Goal: Task Accomplishment & Management: Manage account settings

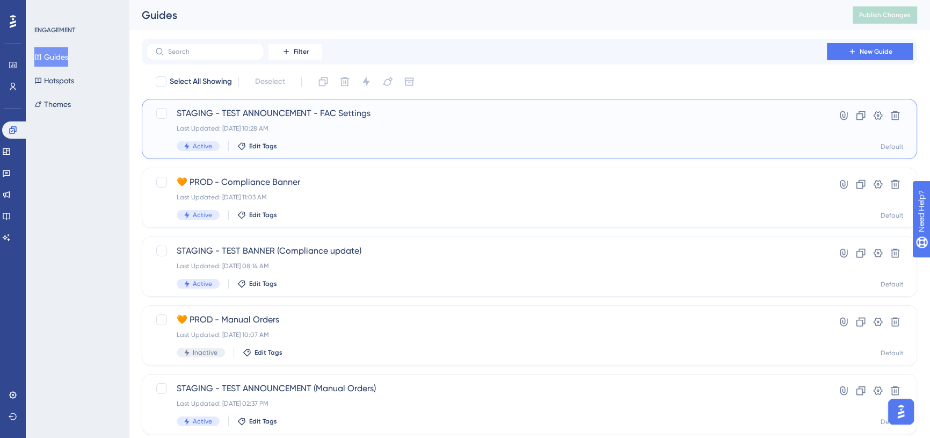
click at [380, 107] on span "STAGING - TEST ANNOUNCEMENT - FAC Settings" at bounding box center [487, 113] width 620 height 13
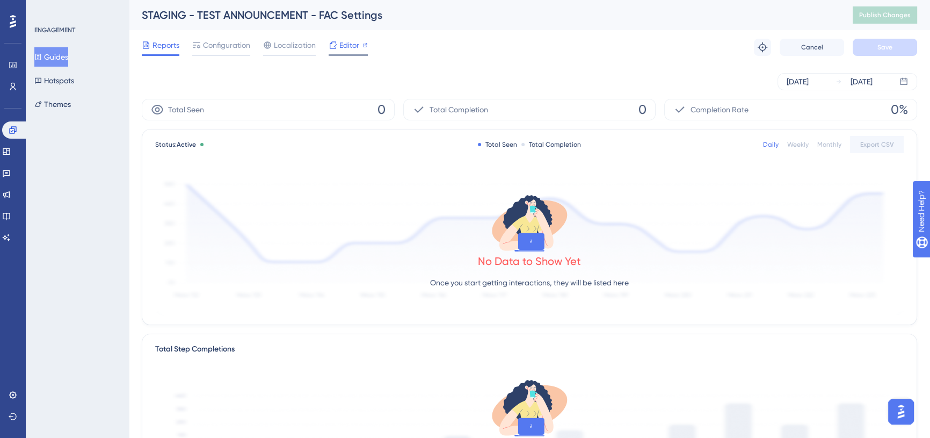
click at [353, 48] on span "Editor" at bounding box center [349, 45] width 20 height 13
click at [230, 42] on span "Configuration" at bounding box center [226, 45] width 47 height 13
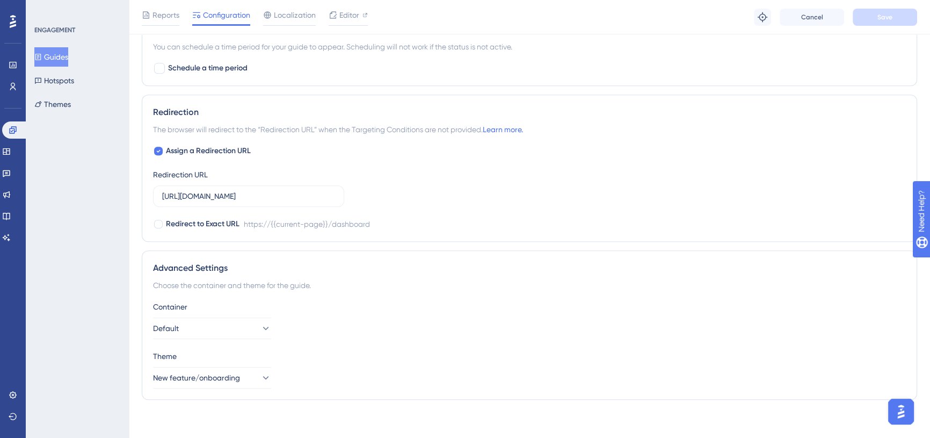
scroll to position [705, 0]
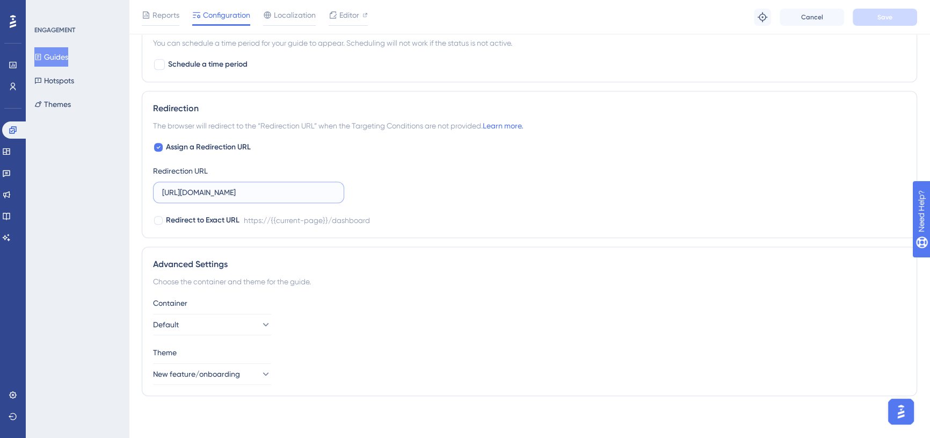
click at [242, 188] on input "https://cookaborough.com/dashboard" at bounding box center [248, 192] width 173 height 12
paste input "app.staging."
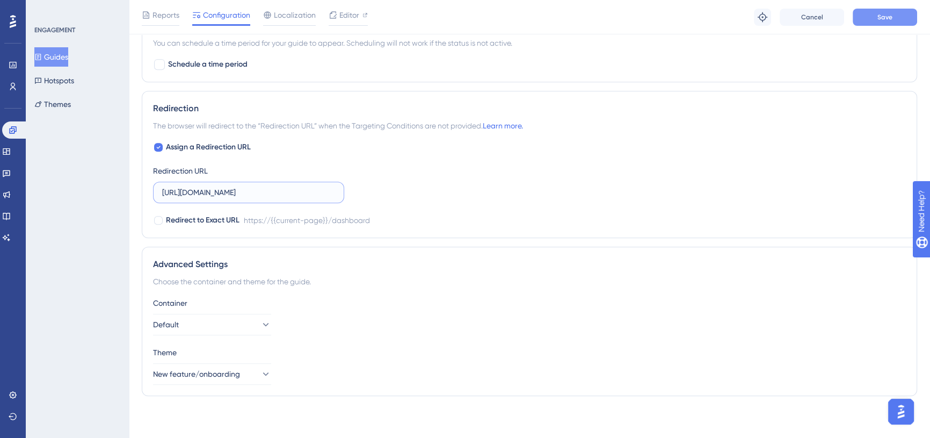
type input "https://app.staging.cookaborough.com/dashboard"
click at [886, 20] on span "Save" at bounding box center [884, 17] width 15 height 9
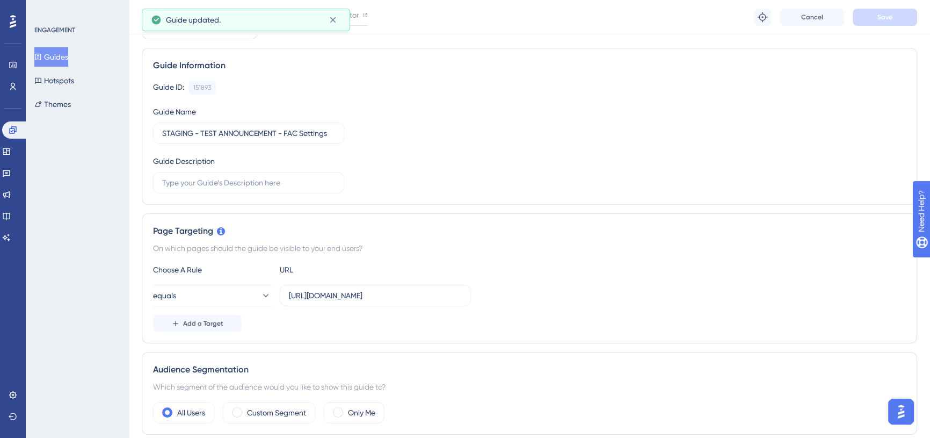
scroll to position [0, 0]
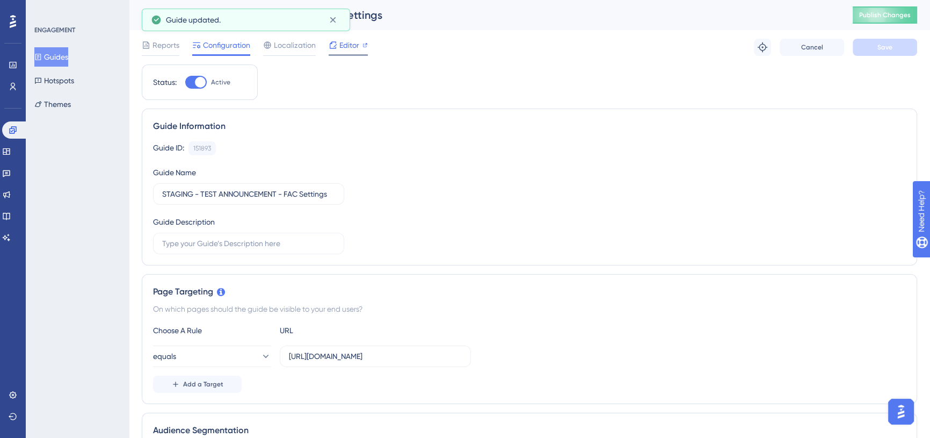
click at [354, 48] on span "Editor" at bounding box center [349, 45] width 20 height 13
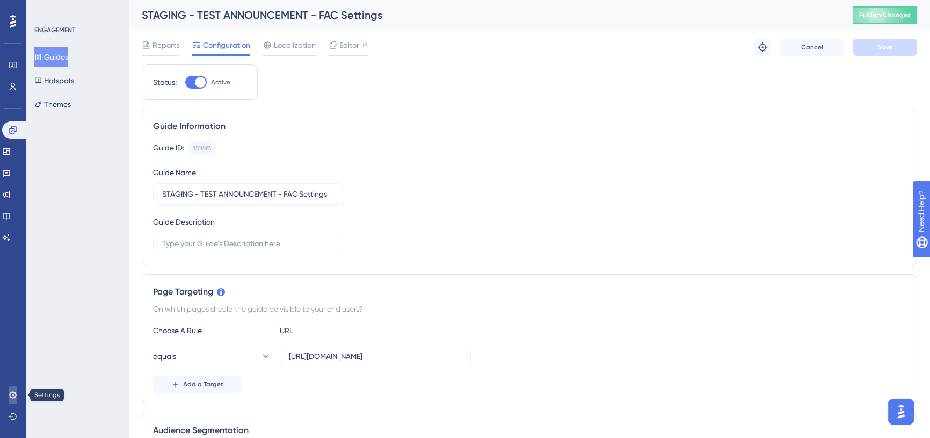
click at [10, 393] on icon at bounding box center [12, 394] width 7 height 7
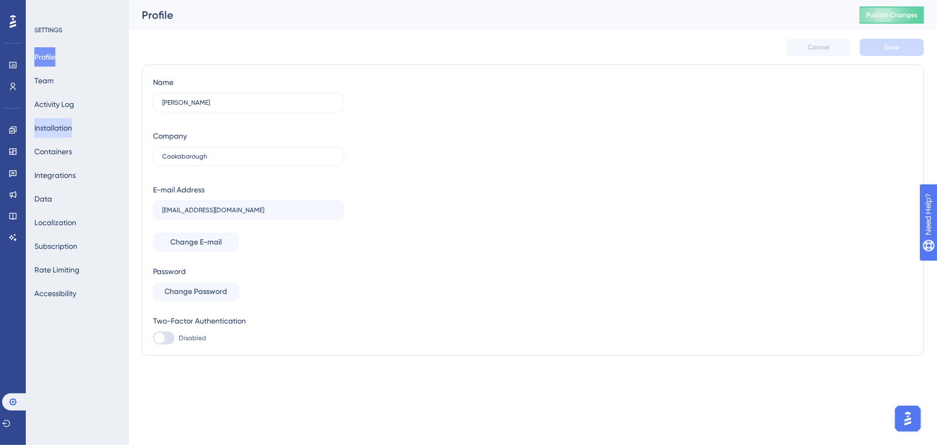
click at [67, 123] on button "Installation" at bounding box center [53, 127] width 38 height 19
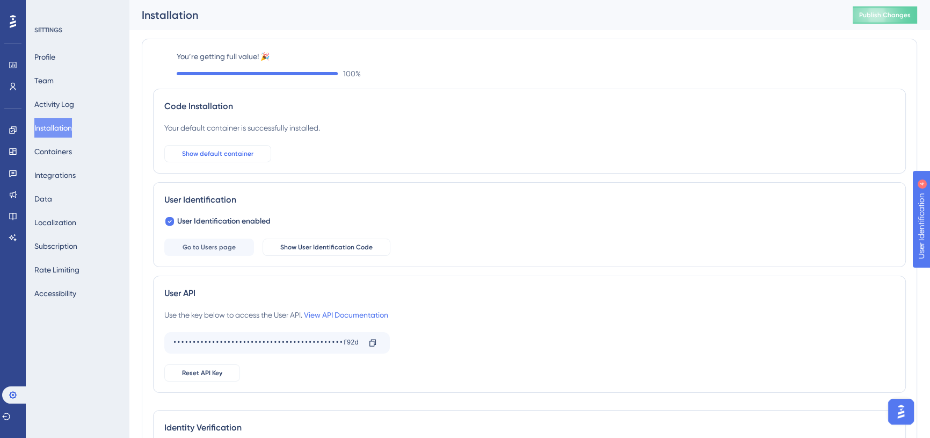
click at [222, 155] on span "Show default container" at bounding box center [217, 153] width 71 height 9
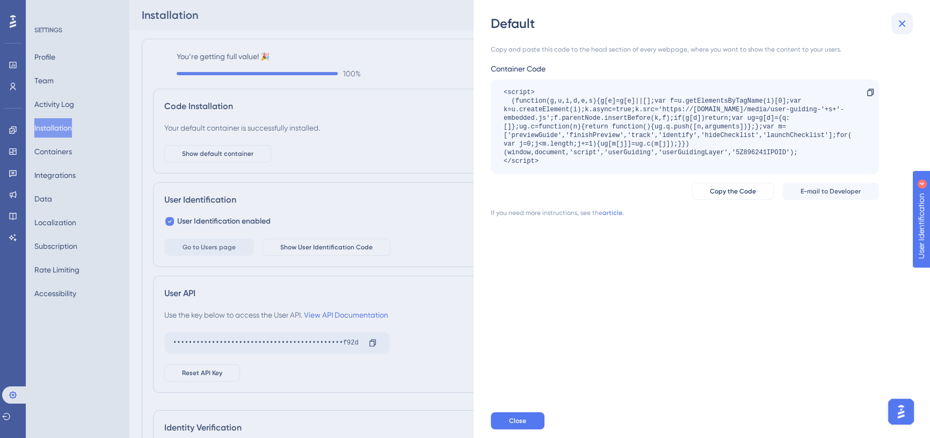
click at [900, 27] on icon at bounding box center [902, 23] width 13 height 13
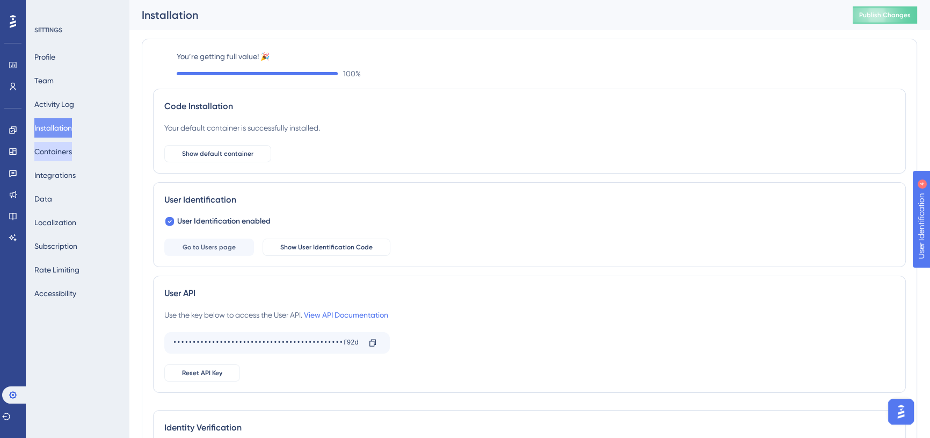
click at [66, 151] on button "Containers" at bounding box center [53, 151] width 38 height 19
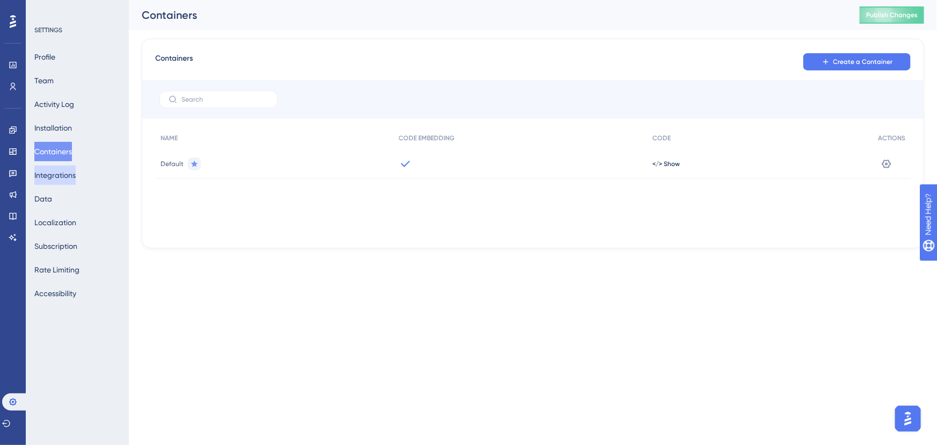
click at [61, 175] on button "Integrations" at bounding box center [54, 174] width 41 height 19
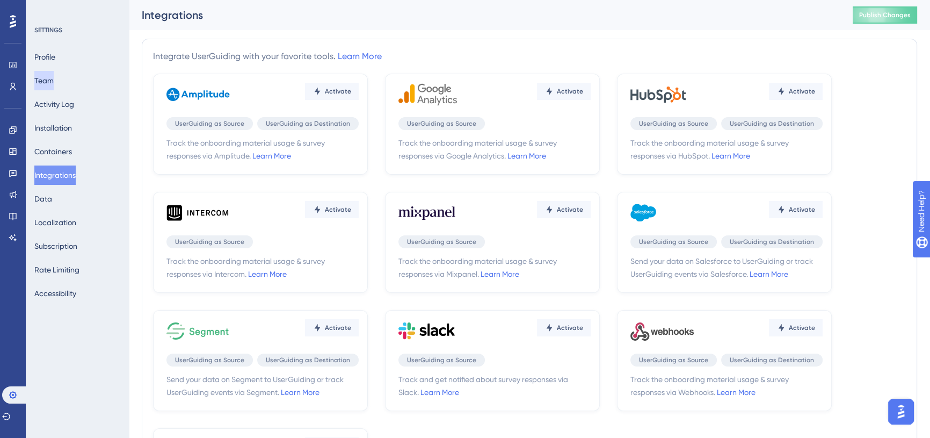
click at [50, 81] on button "Team" at bounding box center [43, 80] width 19 height 19
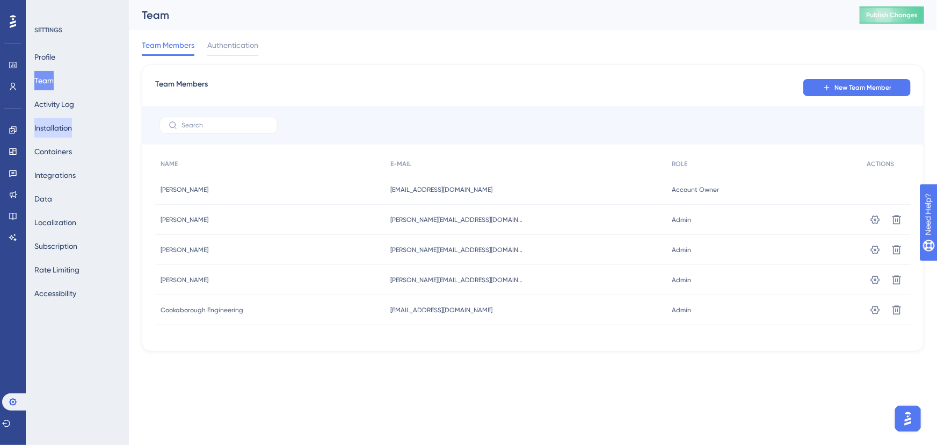
click at [62, 122] on button "Installation" at bounding box center [53, 127] width 38 height 19
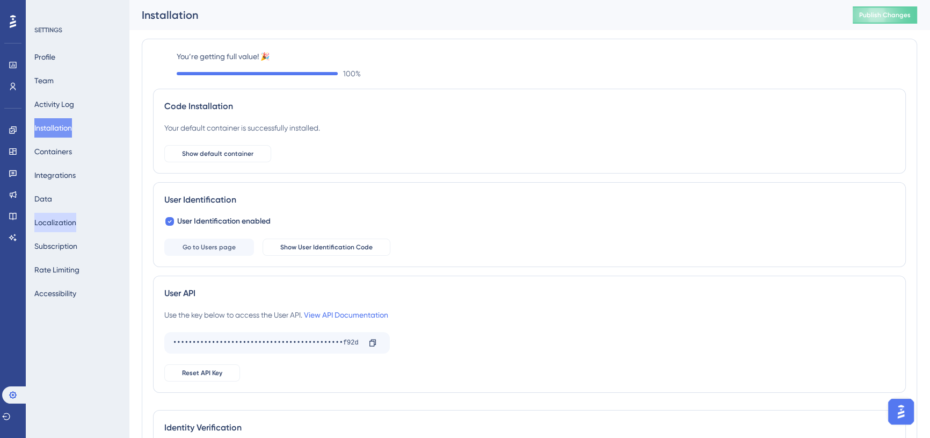
click at [68, 213] on button "Localization" at bounding box center [55, 222] width 42 height 19
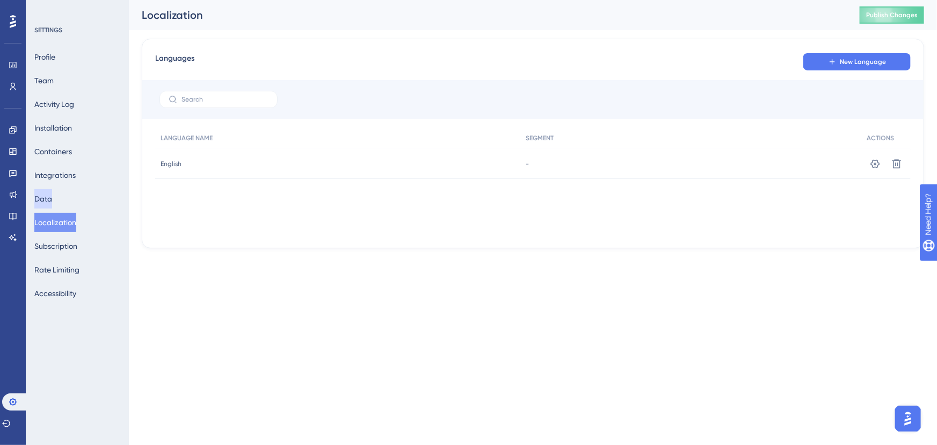
click at [52, 201] on button "Data" at bounding box center [43, 198] width 18 height 19
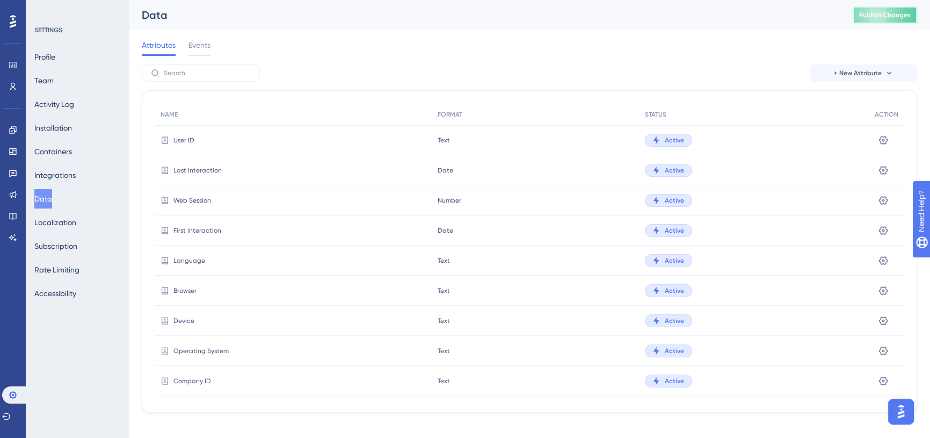
click at [898, 13] on span "Publish Changes" at bounding box center [885, 15] width 52 height 9
click at [12, 128] on icon at bounding box center [13, 130] width 9 height 9
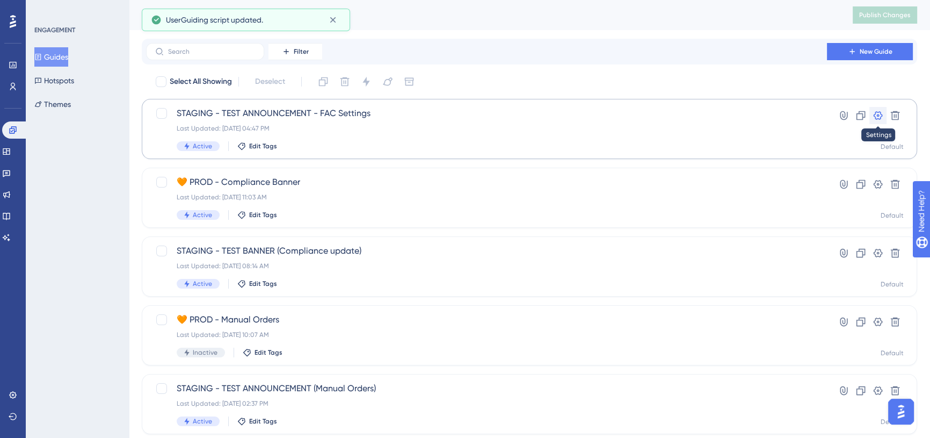
click at [875, 111] on icon at bounding box center [878, 115] width 11 height 11
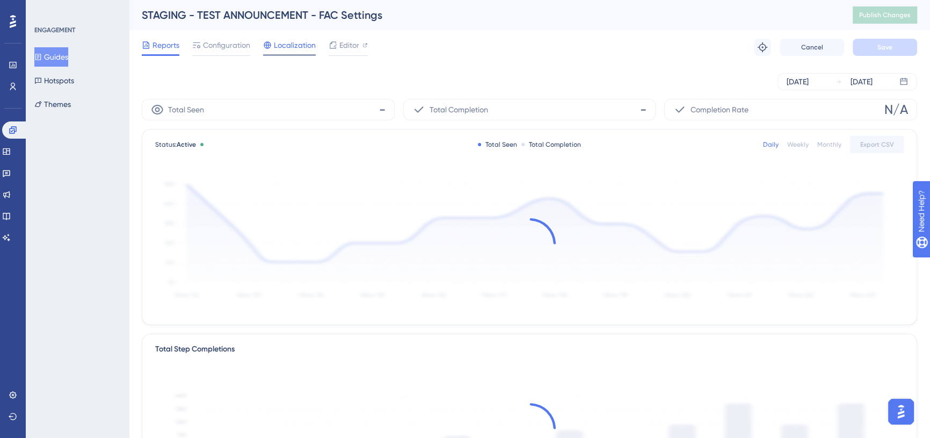
click at [277, 48] on span "Localization" at bounding box center [295, 45] width 42 height 13
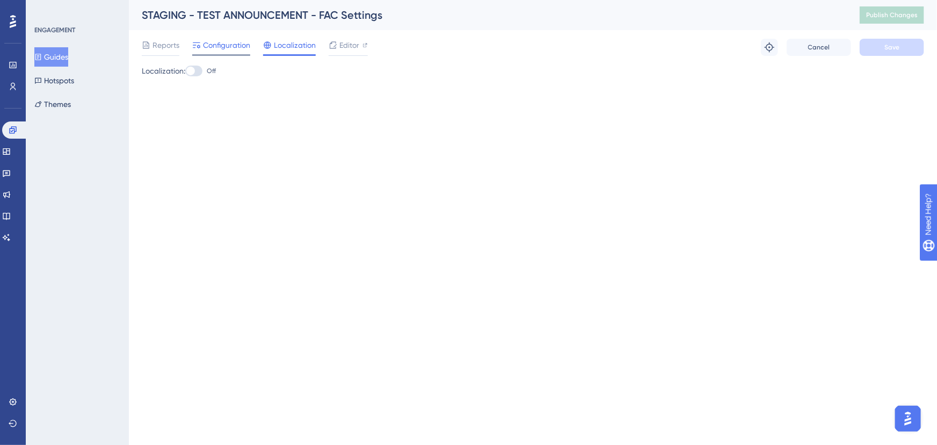
click at [223, 46] on span "Configuration" at bounding box center [226, 45] width 47 height 13
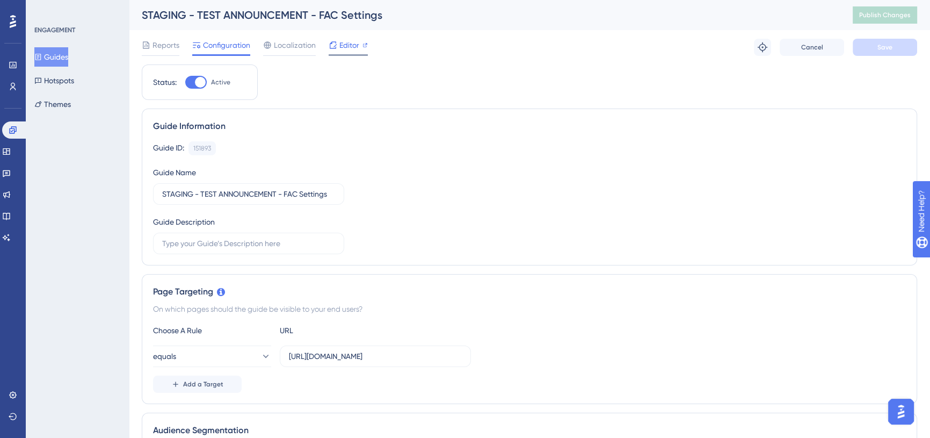
click at [339, 43] on span "Editor" at bounding box center [349, 45] width 20 height 13
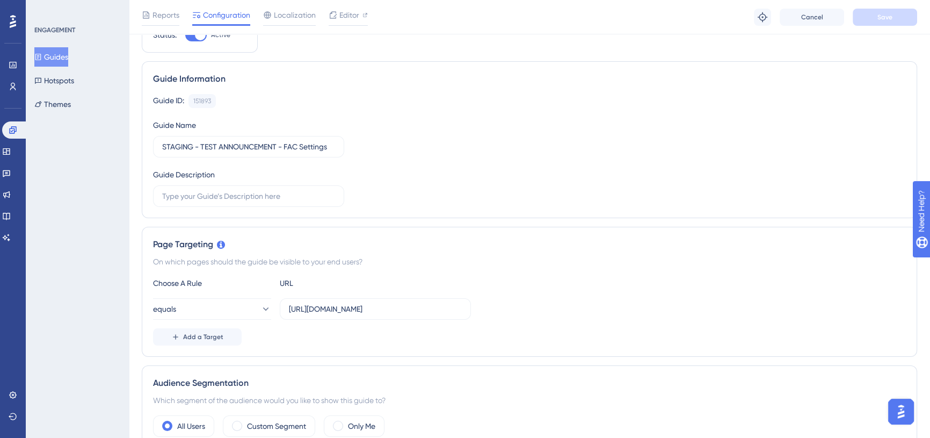
scroll to position [195, 0]
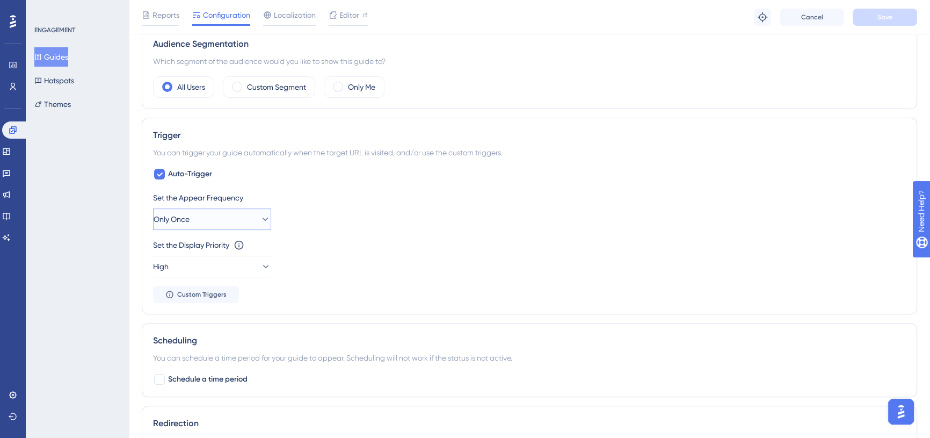
click at [250, 217] on button "Only Once" at bounding box center [212, 218] width 118 height 21
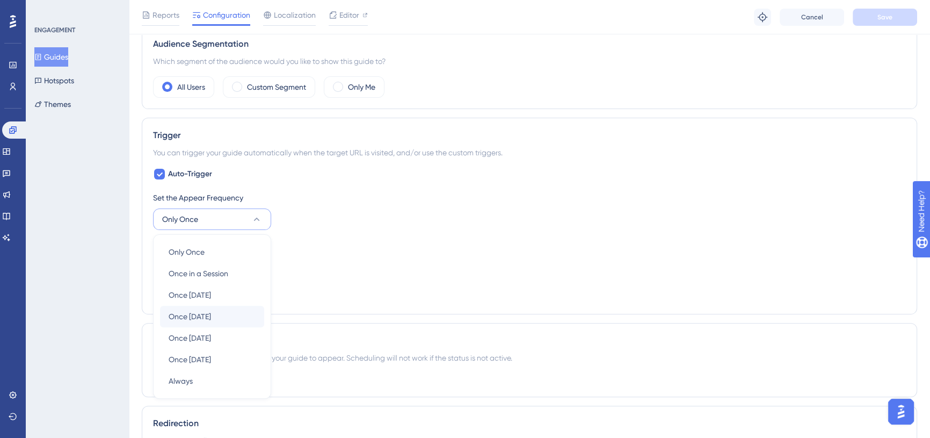
scroll to position [487, 0]
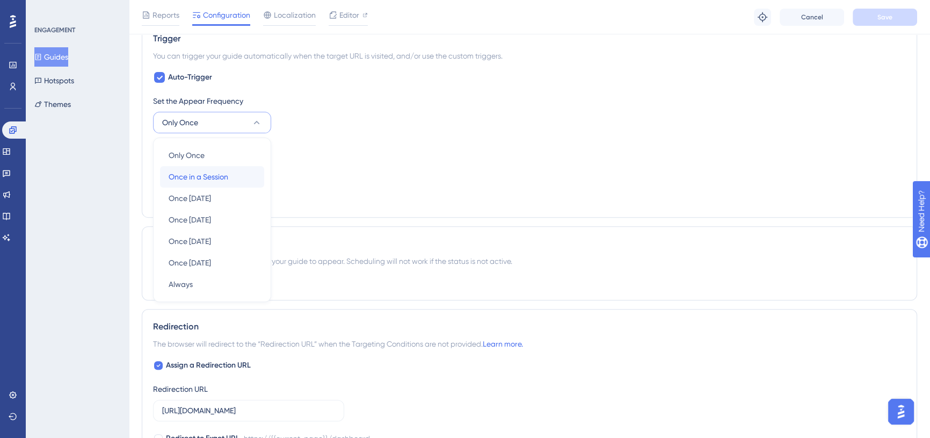
click at [233, 176] on div "Once in a Session Once in a Session" at bounding box center [212, 176] width 87 height 21
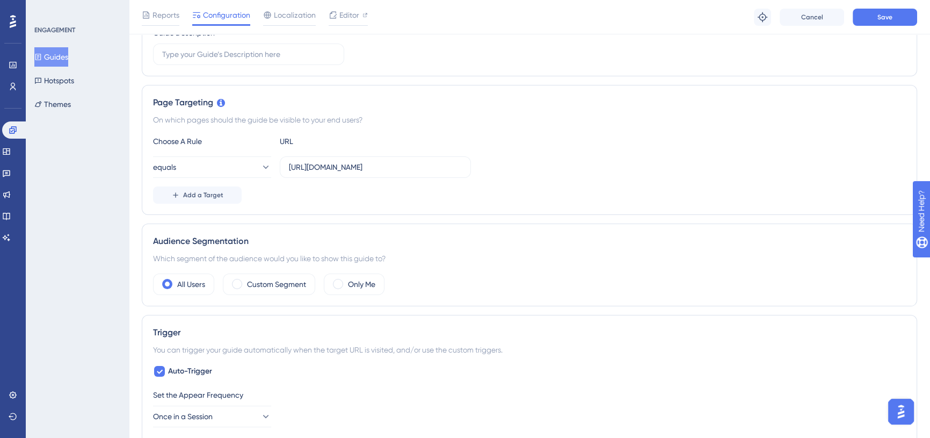
scroll to position [0, 0]
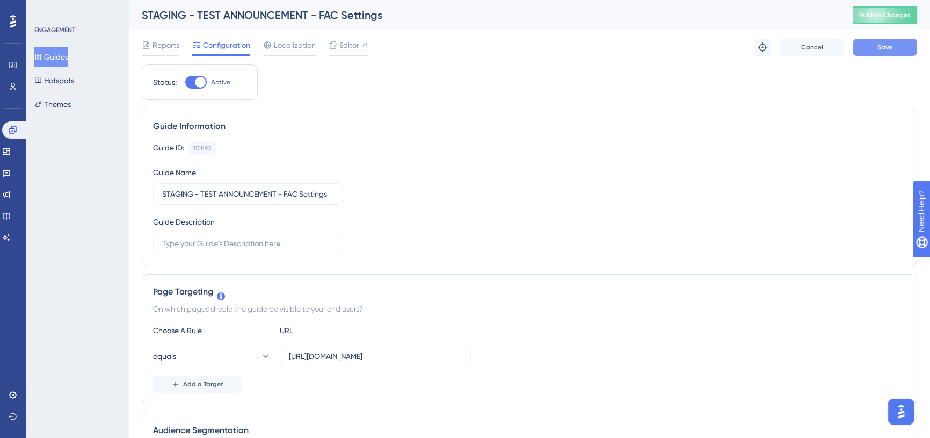
click at [896, 46] on button "Save" at bounding box center [885, 47] width 64 height 17
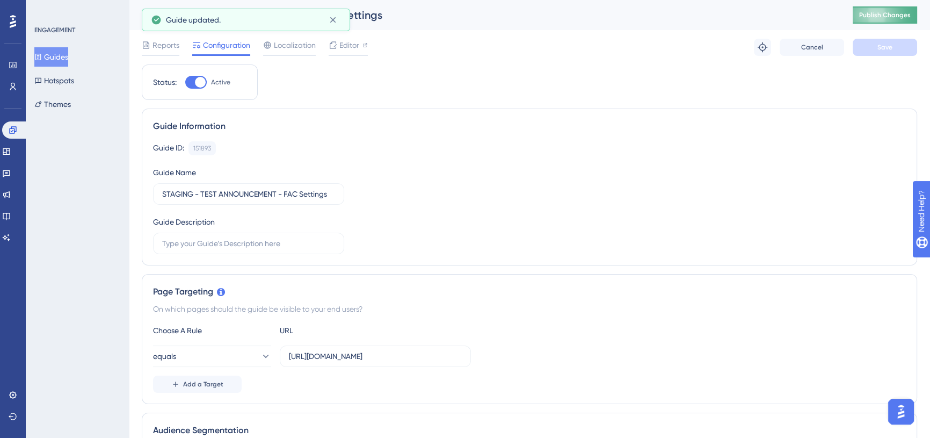
click at [881, 18] on span "Publish Changes" at bounding box center [885, 15] width 52 height 9
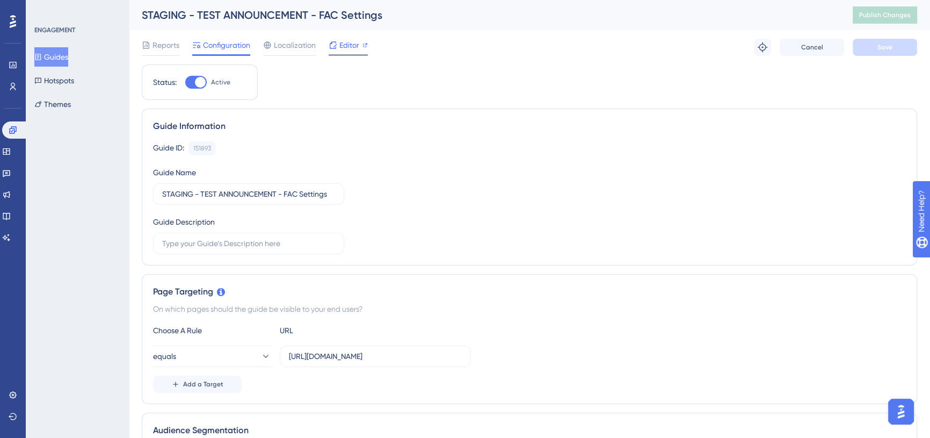
click at [344, 43] on span "Editor" at bounding box center [349, 45] width 20 height 13
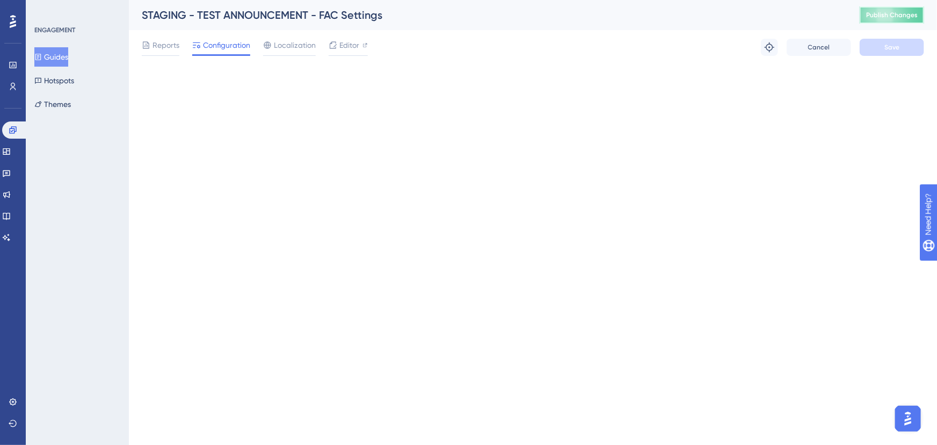
click at [883, 18] on span "Publish Changes" at bounding box center [892, 15] width 52 height 9
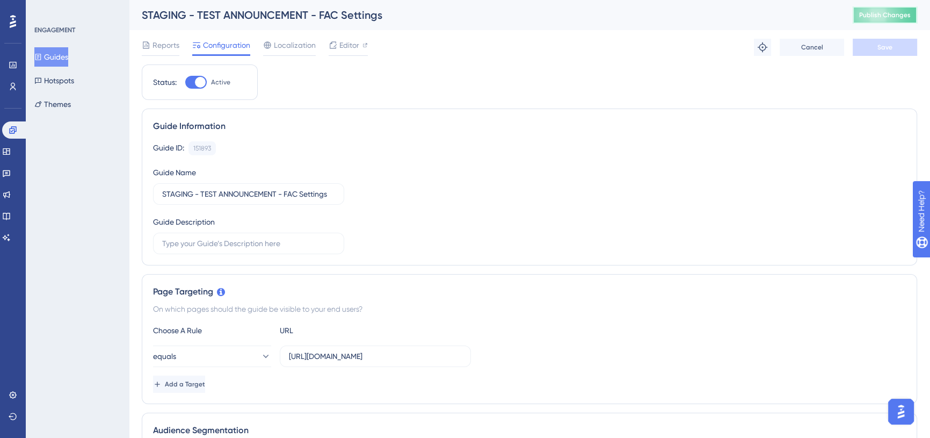
click at [876, 16] on span "Publish Changes" at bounding box center [885, 15] width 52 height 9
